Goal: Find contact information

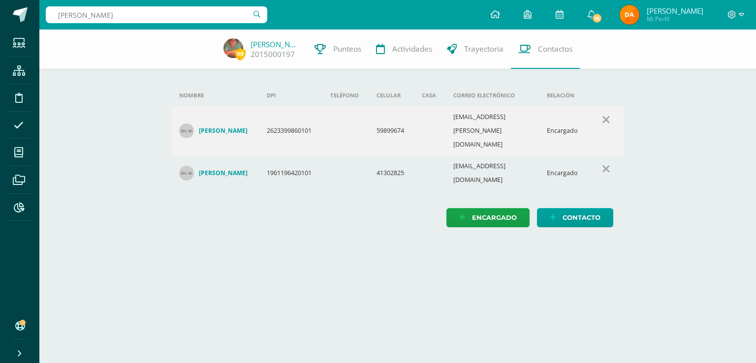
type input "[PERSON_NAME]"
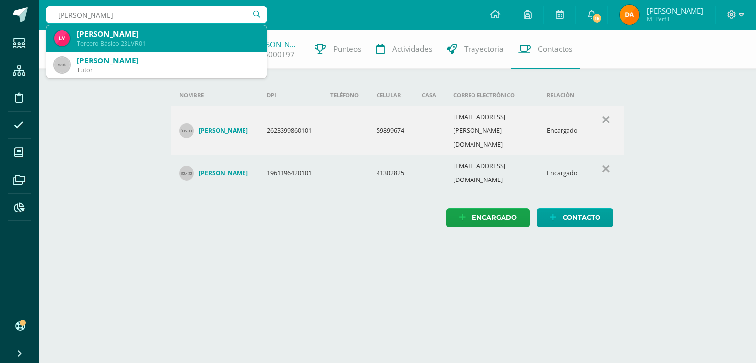
click at [201, 40] on div "Tercero Básico 23LVR01" at bounding box center [168, 43] width 182 height 8
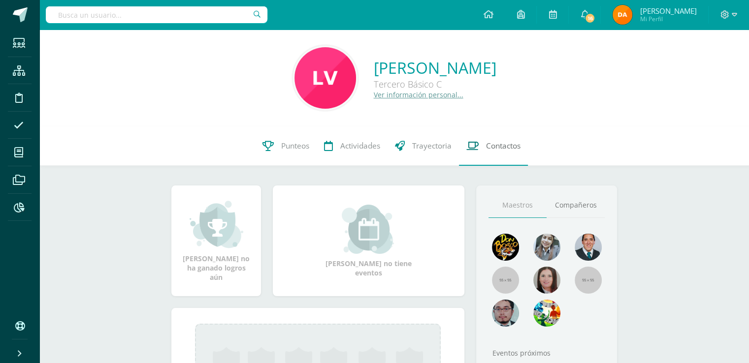
click at [497, 150] on span "Contactos" at bounding box center [503, 146] width 34 height 10
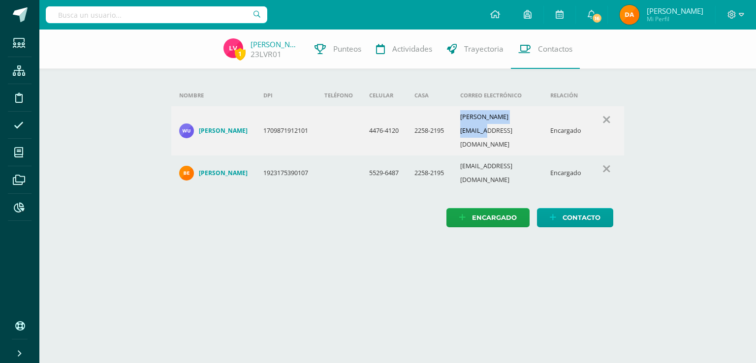
drag, startPoint x: 457, startPoint y: 125, endPoint x: 534, endPoint y: 128, distance: 77.4
click at [534, 128] on td "wilsonwrovp@gmail.com" at bounding box center [497, 130] width 90 height 49
copy td "wilsonwrovp@gmail.com"
drag, startPoint x: 538, startPoint y: 163, endPoint x: 459, endPoint y: 159, distance: 79.4
click at [459, 159] on td "maritzaljvr@gmail.com" at bounding box center [497, 173] width 90 height 35
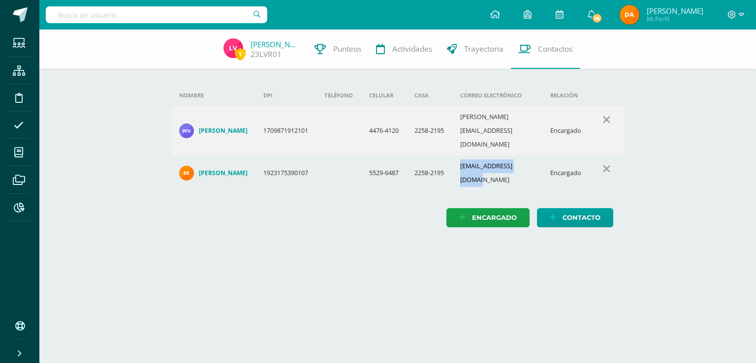
copy td "maritzaljvr@gmail.com"
click at [358, 186] on div "Nombre DPI Teléfono Celular Casa Correo electrónico Relación Wuilson Romery Vás…" at bounding box center [397, 156] width 453 height 143
